Goal: Task Accomplishment & Management: Manage account settings

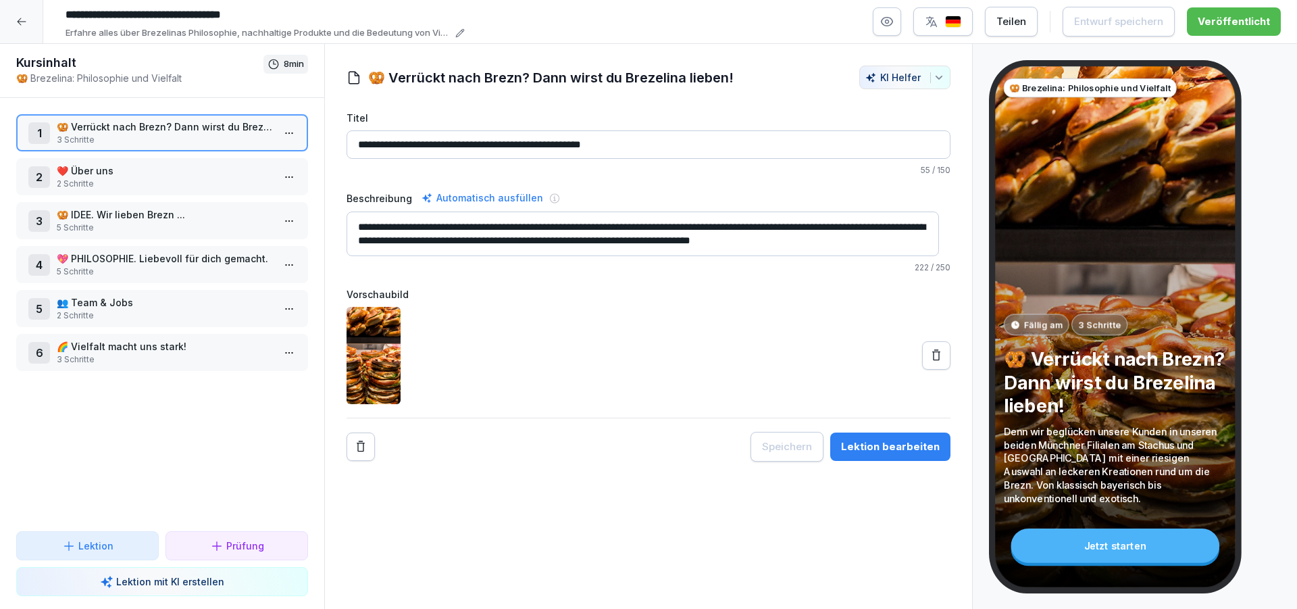
click at [20, 22] on icon at bounding box center [21, 21] width 9 height 7
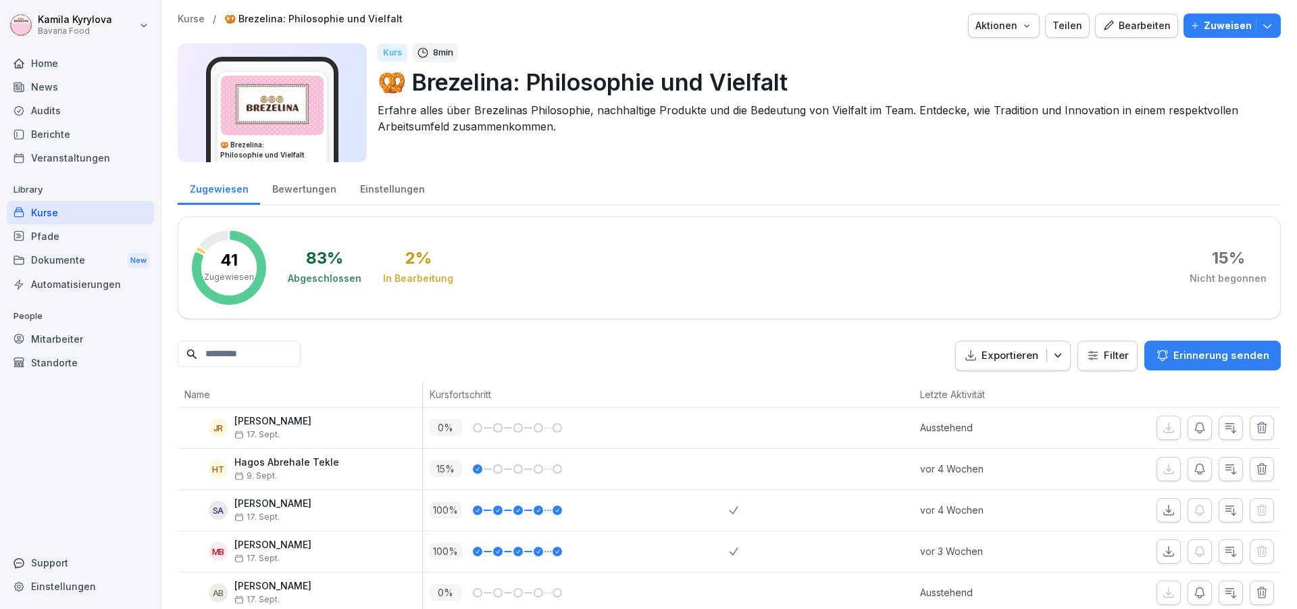
click at [65, 338] on div "Mitarbeiter" at bounding box center [80, 339] width 147 height 24
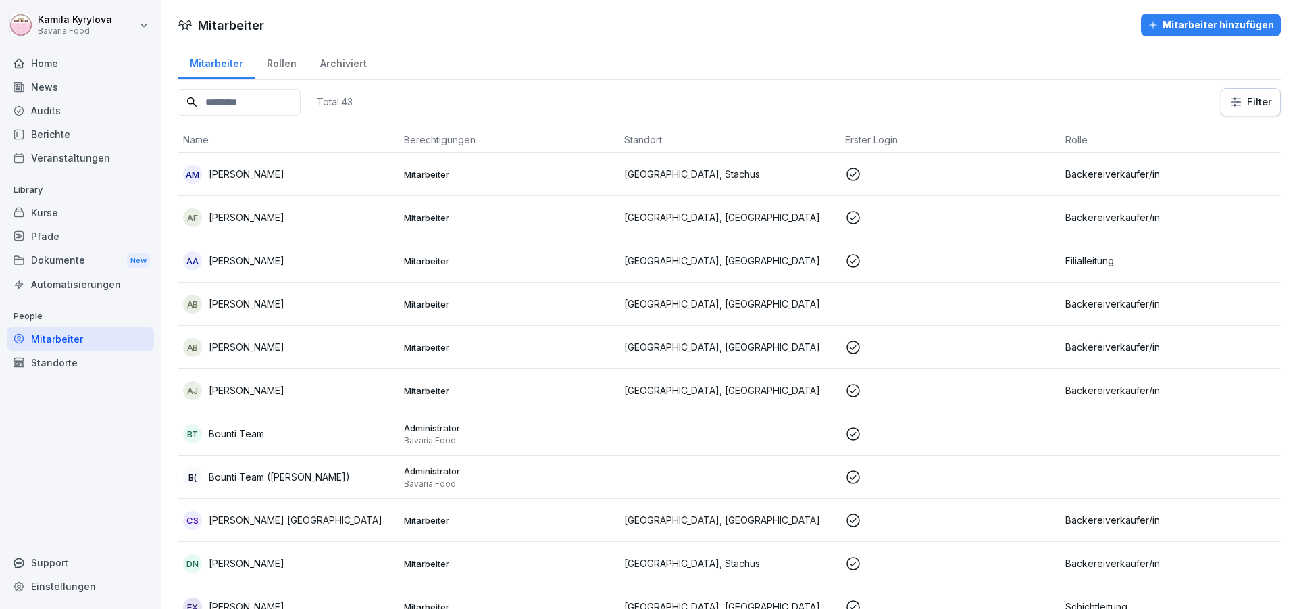
click at [240, 306] on p "[PERSON_NAME]" at bounding box center [247, 304] width 76 height 14
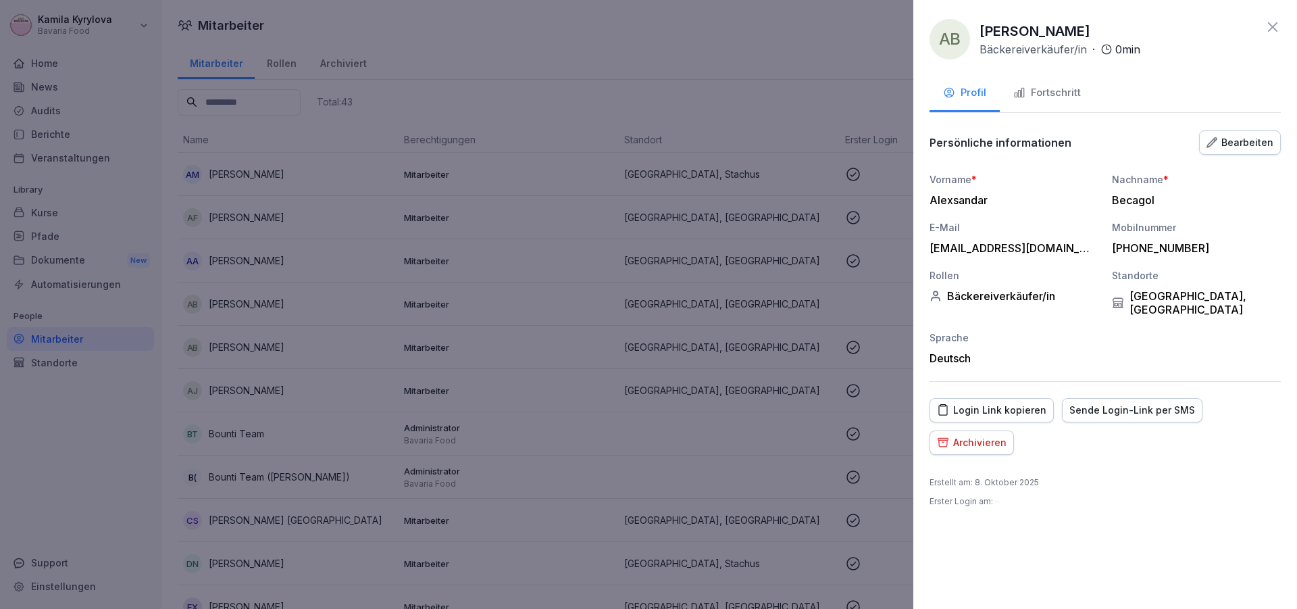
click at [1073, 98] on div "Fortschritt" at bounding box center [1047, 93] width 68 height 16
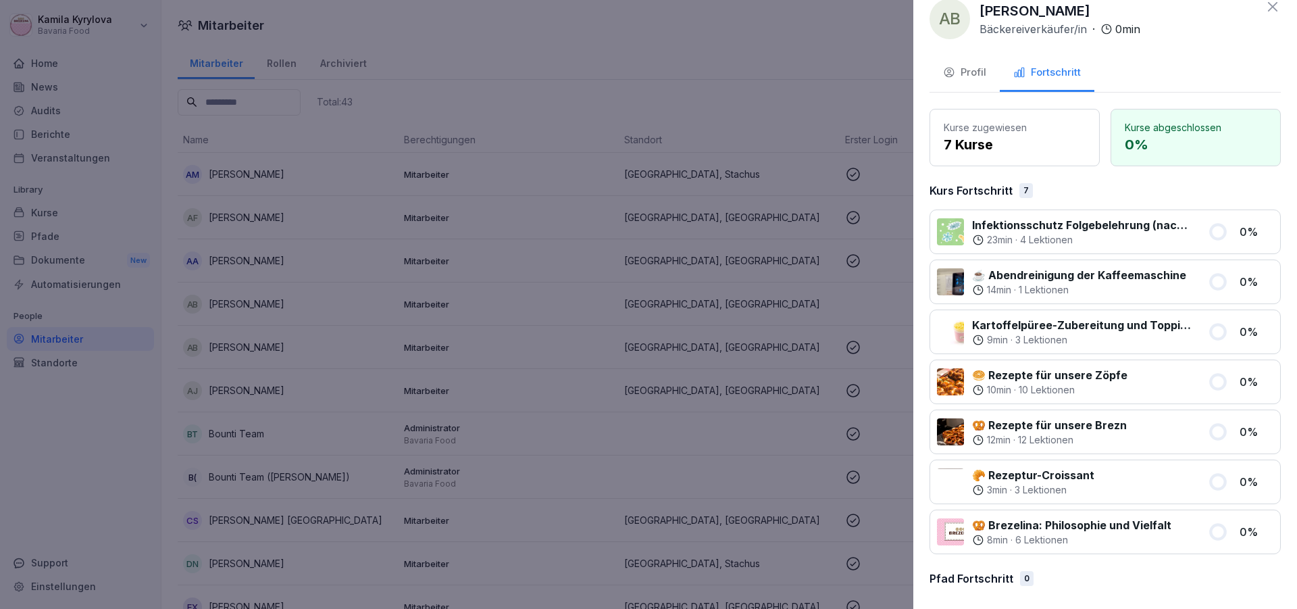
scroll to position [28, 0]
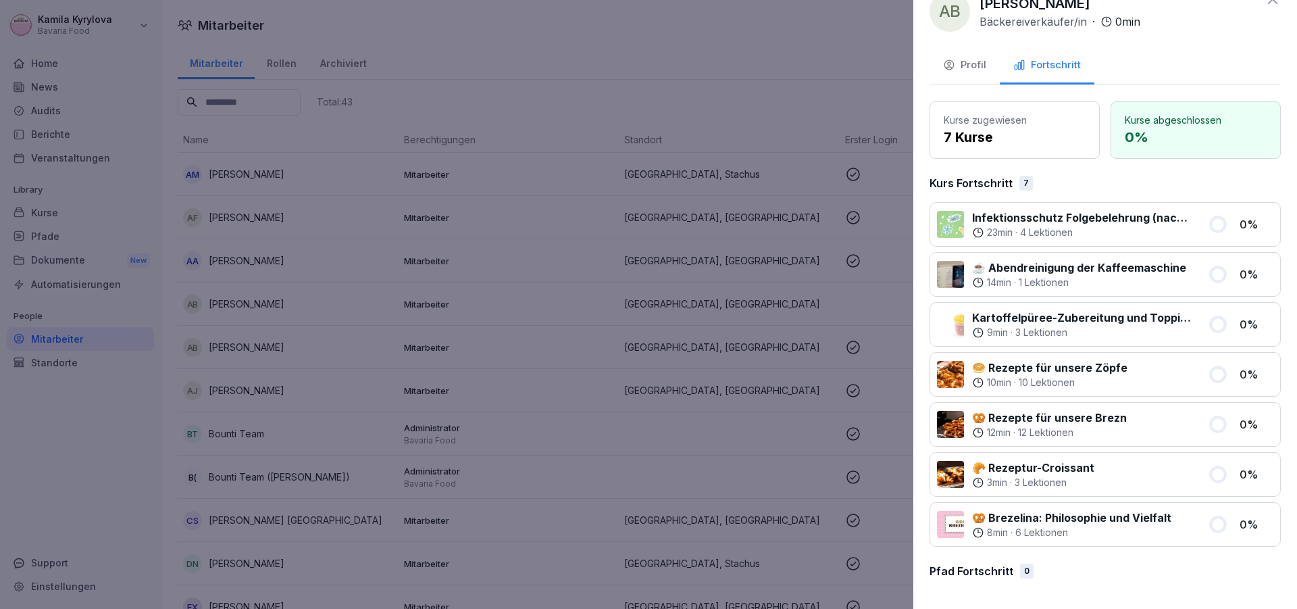
click at [968, 64] on div "Profil" at bounding box center [964, 65] width 43 height 16
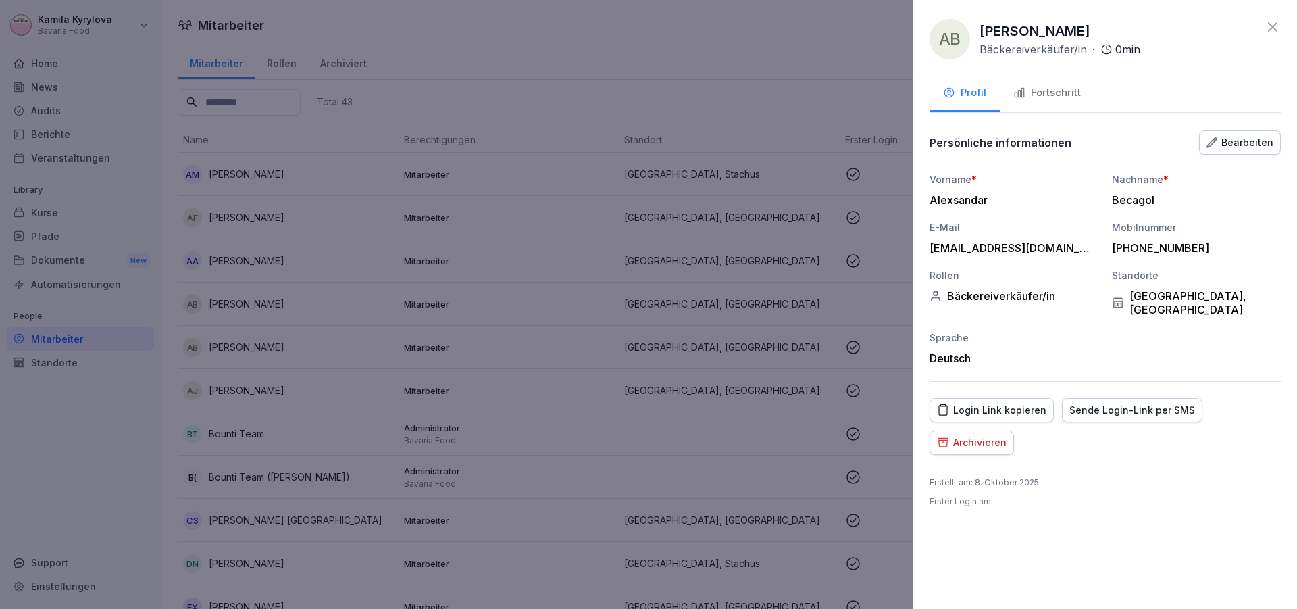
scroll to position [0, 0]
click at [1275, 26] on icon at bounding box center [1273, 27] width 16 height 16
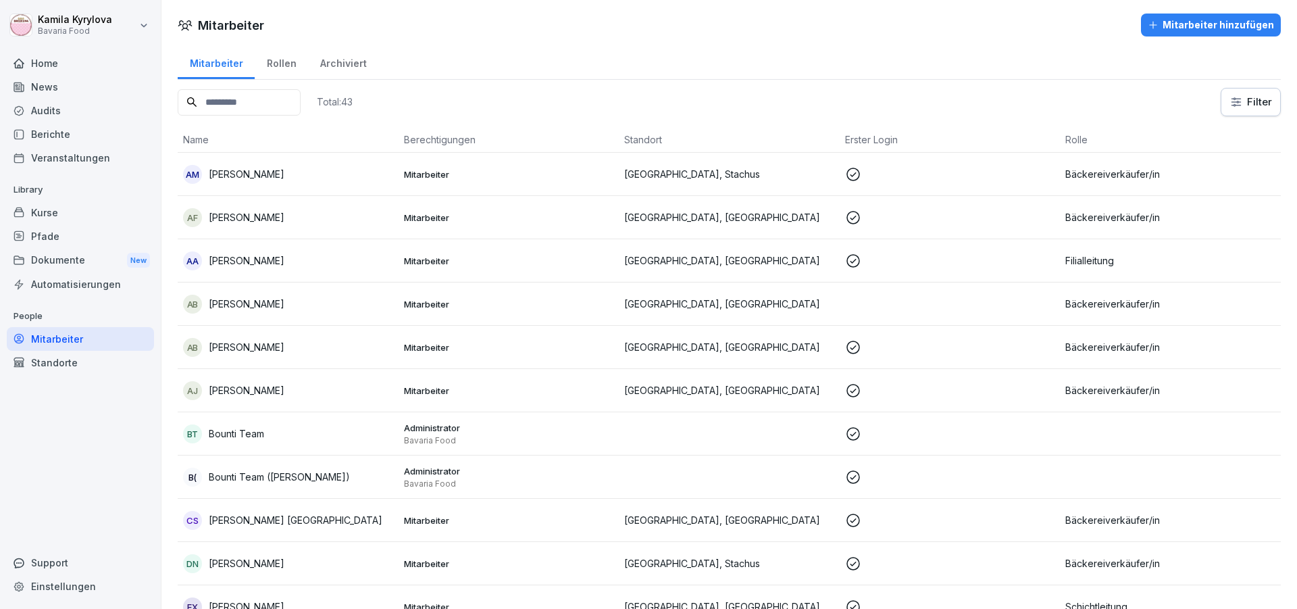
click at [41, 138] on div "Berichte" at bounding box center [80, 134] width 147 height 24
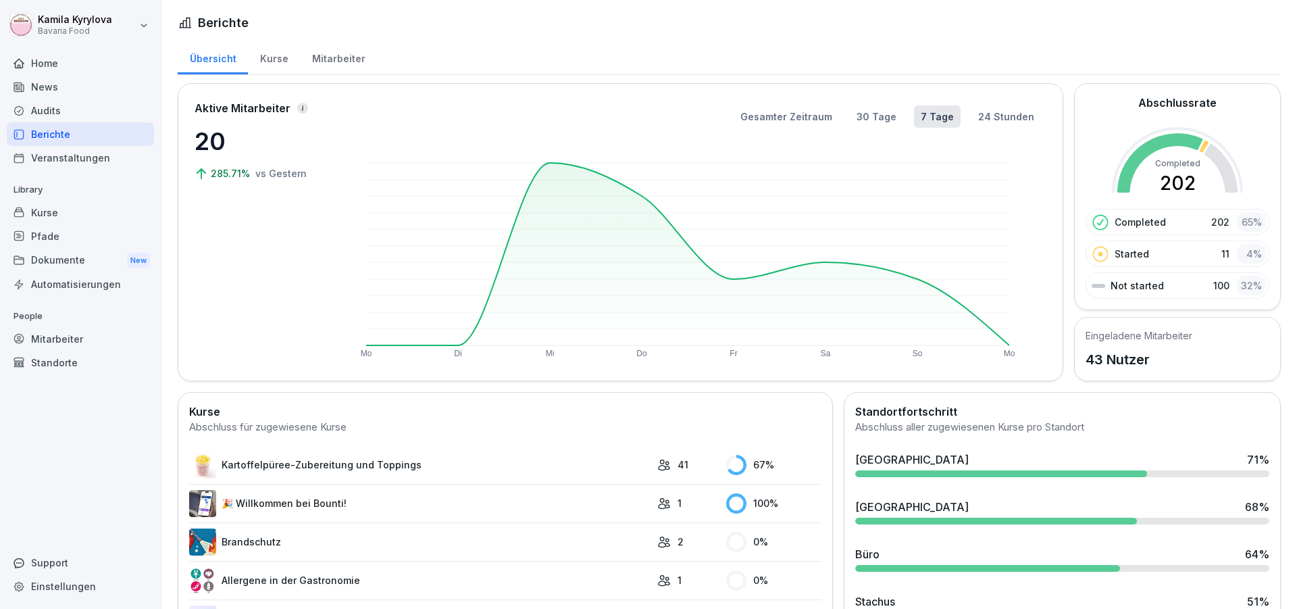
click at [45, 211] on div "Kurse" at bounding box center [80, 213] width 147 height 24
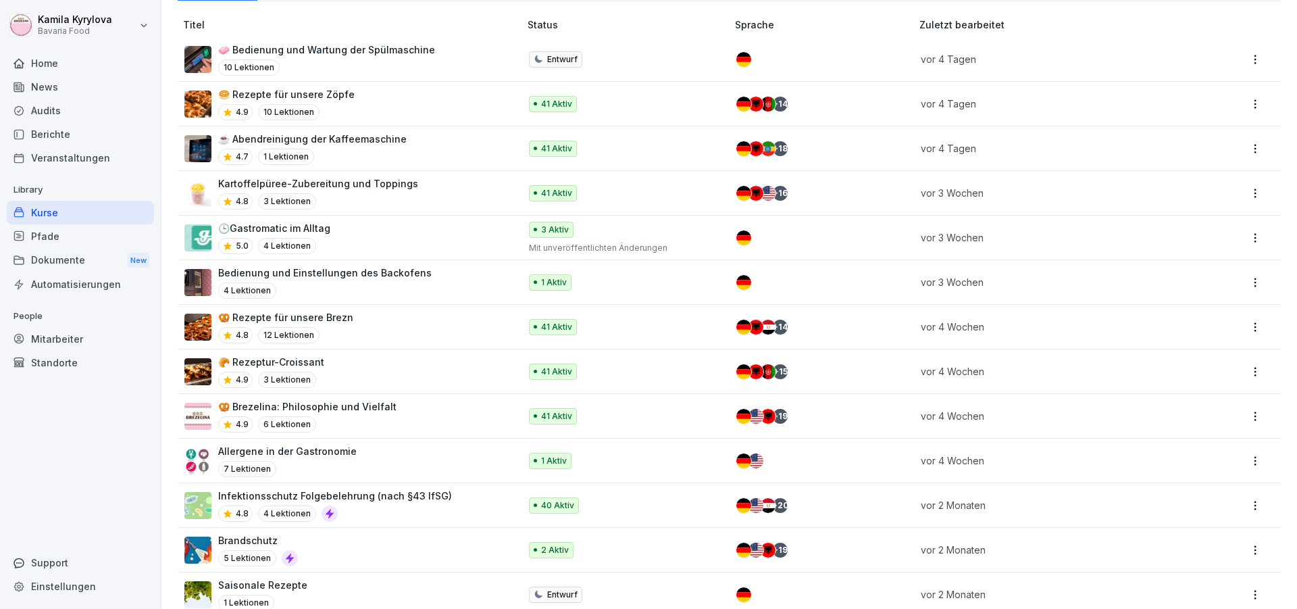
scroll to position [81, 0]
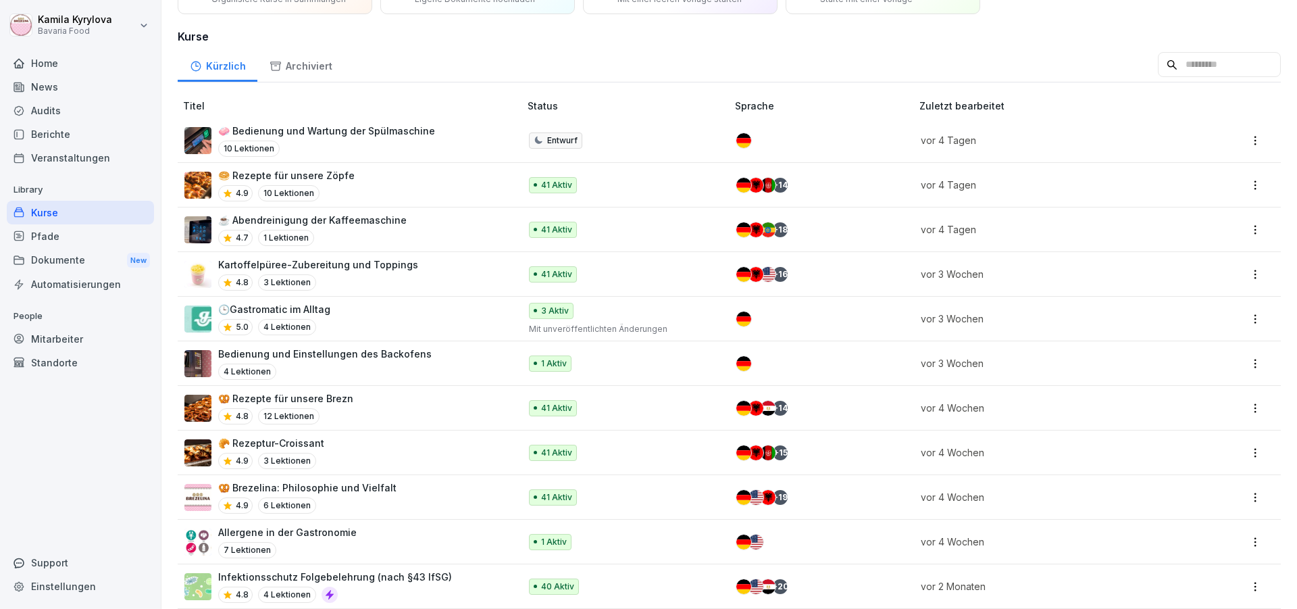
click at [299, 491] on p "🥨 Brezelina: Philosophie und Vielfalt" at bounding box center [307, 487] width 178 height 14
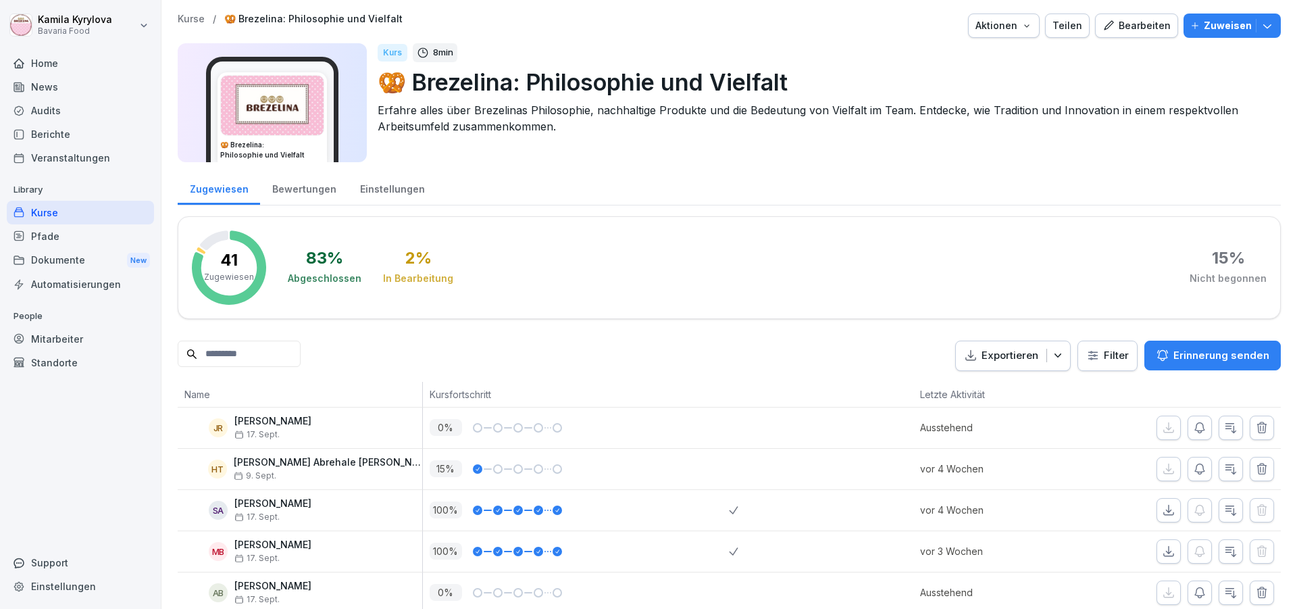
click at [35, 211] on div "Kurse" at bounding box center [80, 213] width 147 height 24
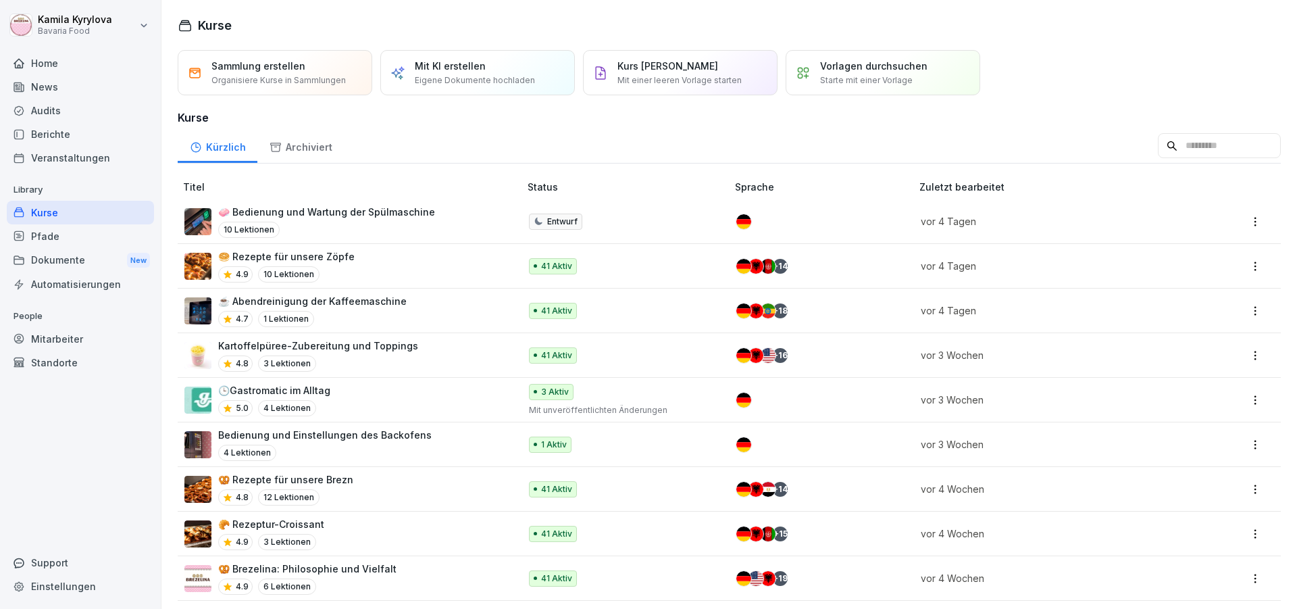
click at [362, 570] on p "🥨 Brezelina: Philosophie und Vielfalt" at bounding box center [307, 568] width 178 height 14
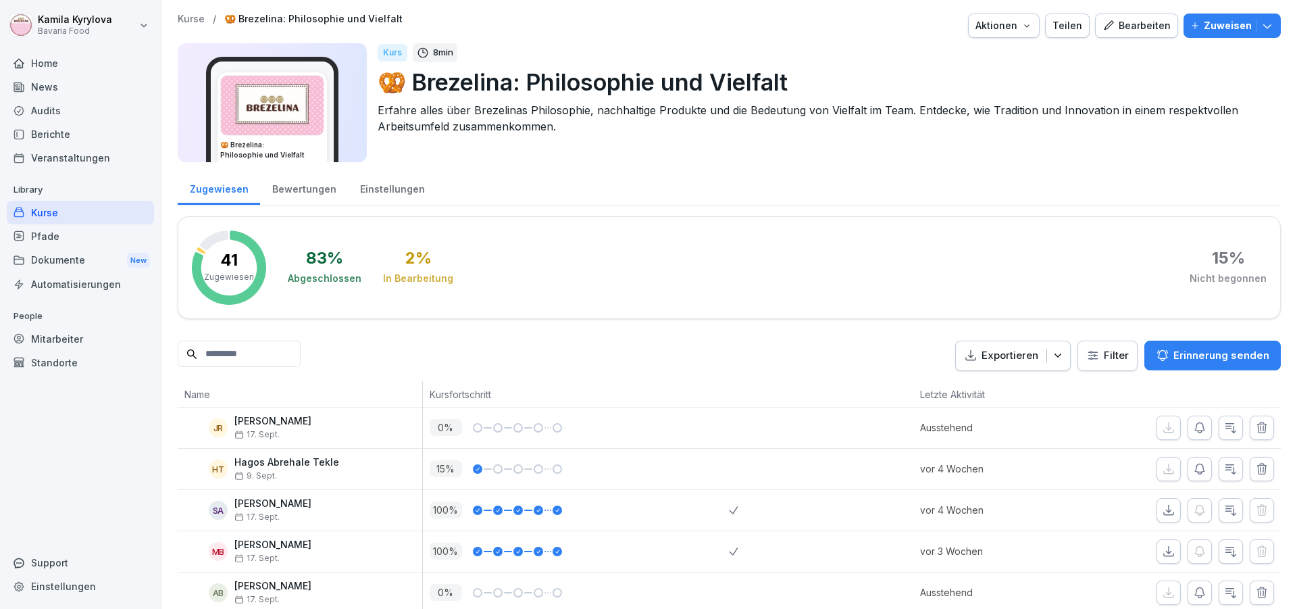
click at [1125, 27] on div "Bearbeiten" at bounding box center [1137, 25] width 68 height 15
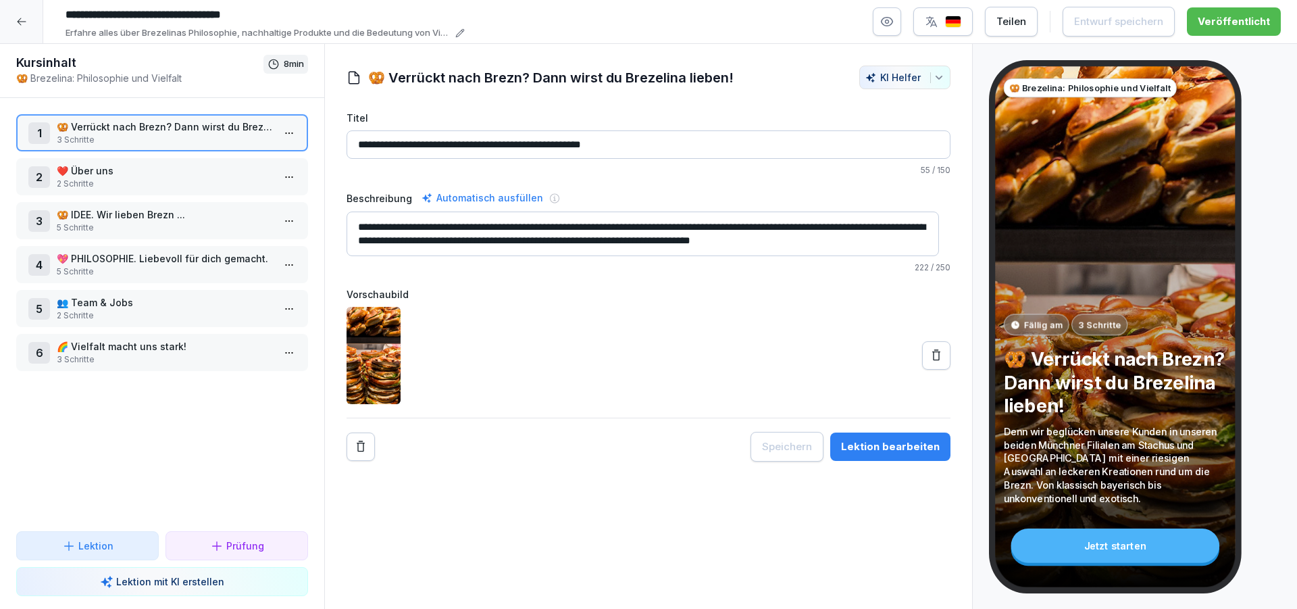
click at [953, 24] on img "button" at bounding box center [953, 22] width 16 height 13
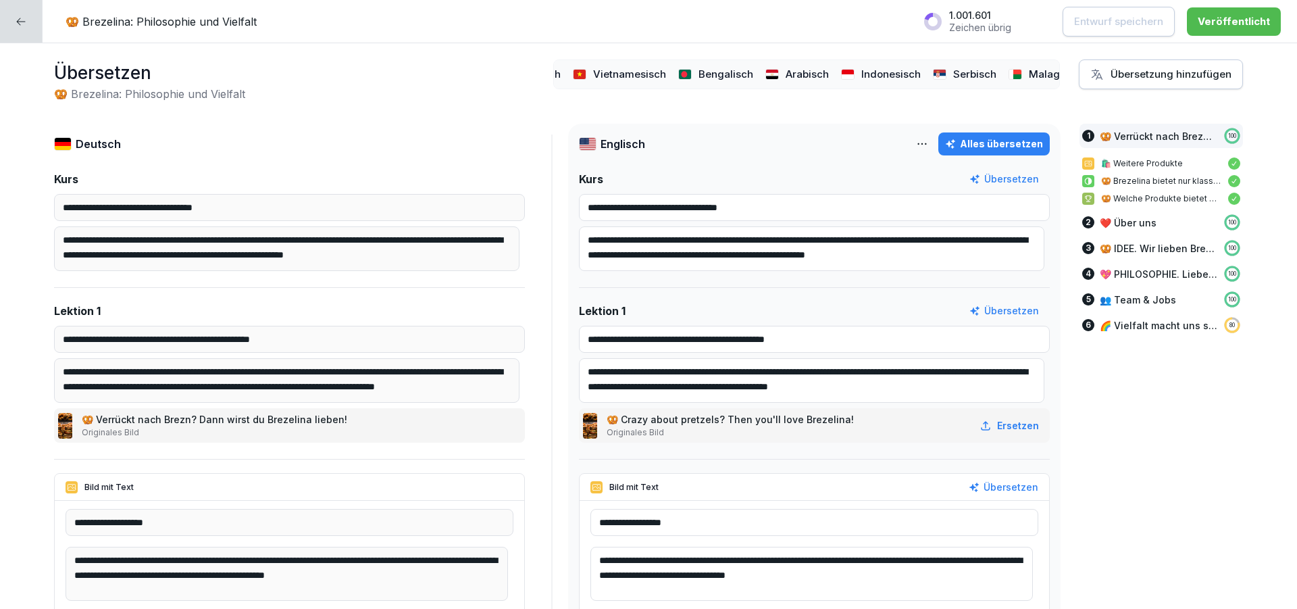
scroll to position [0, 921]
click at [949, 67] on p "Serbisch" at bounding box center [970, 75] width 43 height 16
